Goal: Find specific page/section: Find specific page/section

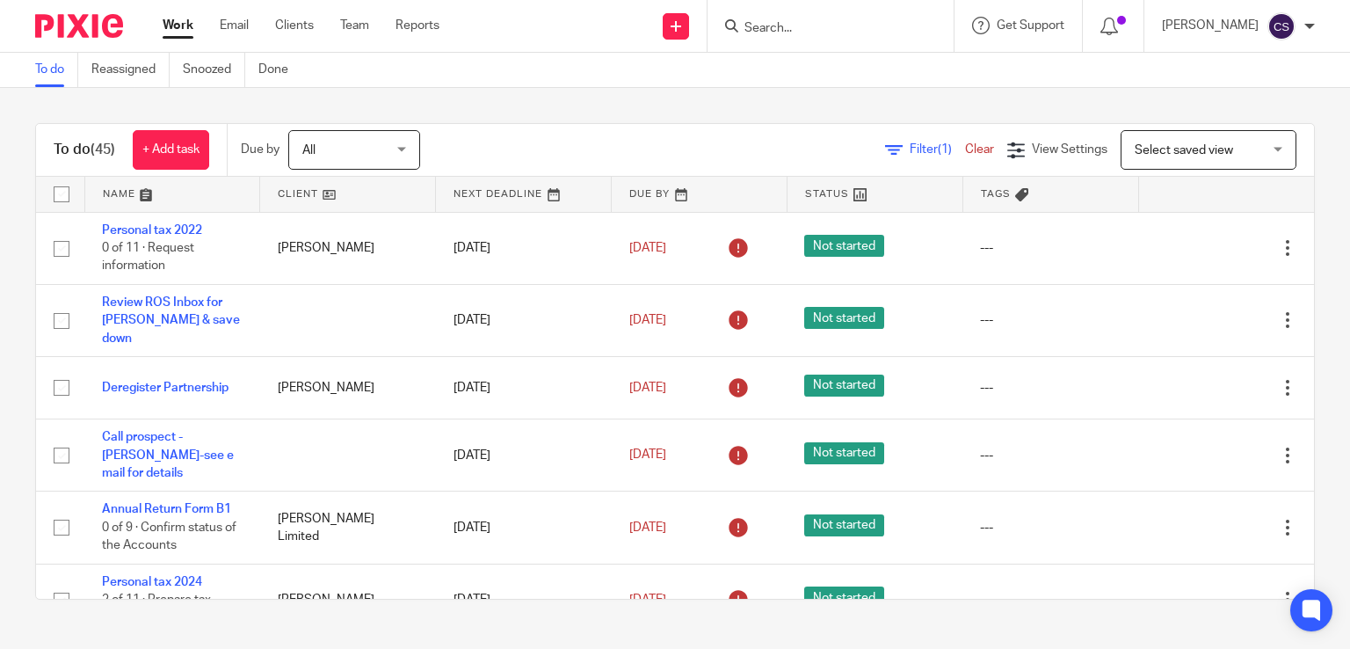
click at [113, 195] on link at bounding box center [172, 194] width 175 height 35
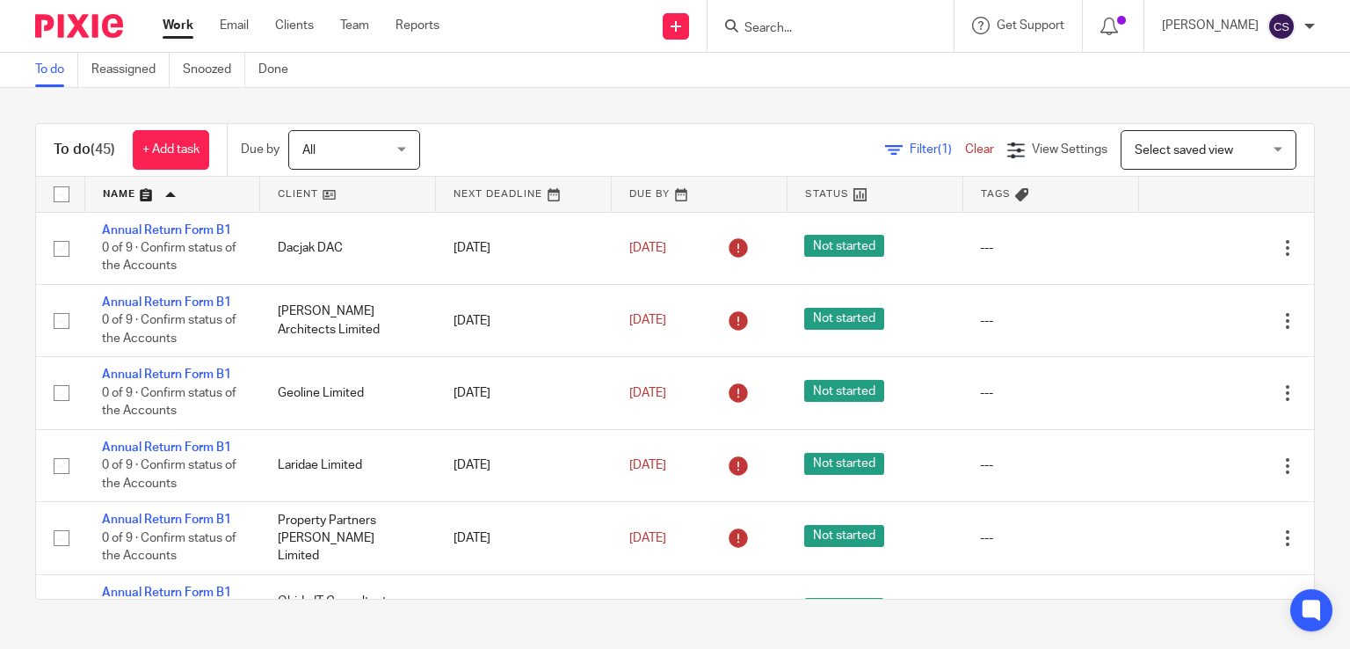
click at [113, 195] on link at bounding box center [172, 194] width 175 height 35
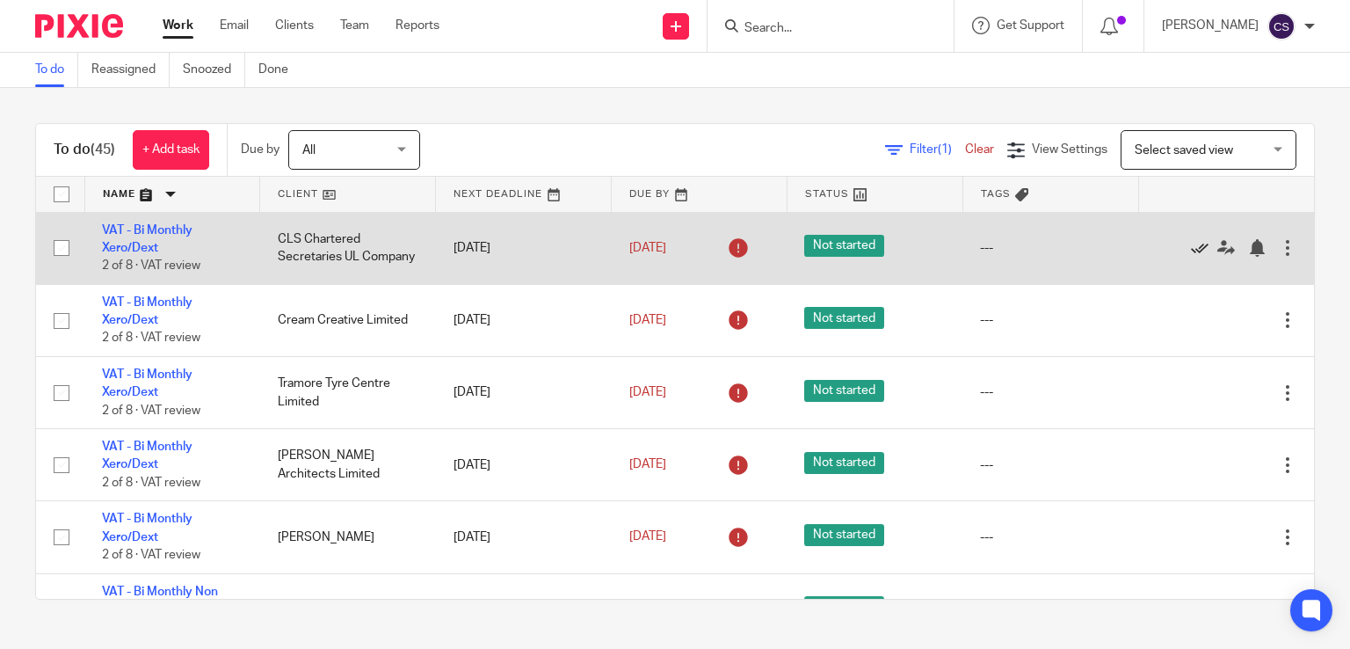
click at [1191, 247] on icon at bounding box center [1200, 248] width 18 height 18
